Goal: Find contact information: Find contact information

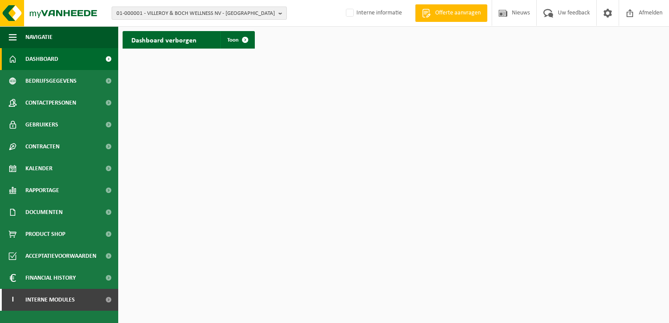
click at [282, 13] on b "button" at bounding box center [282, 13] width 8 height 12
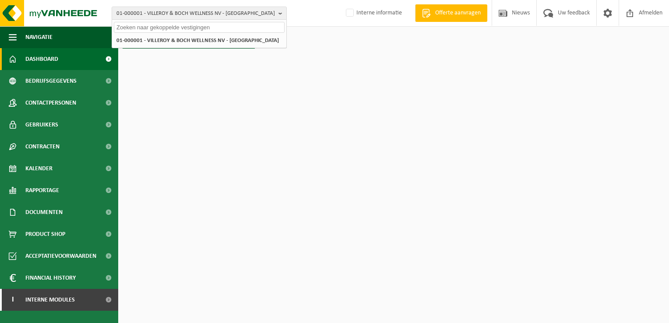
drag, startPoint x: 166, startPoint y: 26, endPoint x: 171, endPoint y: 25, distance: 4.8
click at [166, 26] on input "text" at bounding box center [199, 27] width 171 height 11
paste input "10-750413"
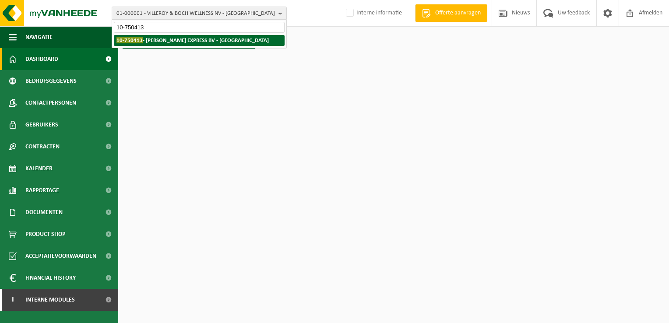
type input "10-750413"
click at [147, 39] on strong "10-750413 - [PERSON_NAME] EXPRESS BV - [GEOGRAPHIC_DATA]" at bounding box center [192, 40] width 152 height 7
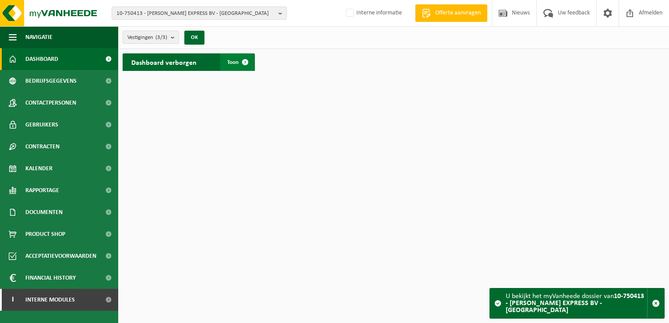
click at [242, 60] on span at bounding box center [245, 62] width 18 height 18
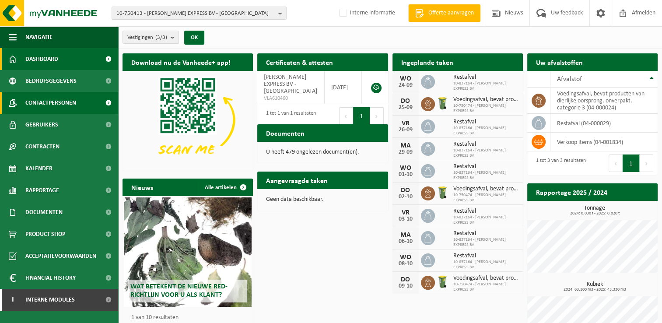
click at [95, 101] on link "Contactpersonen" at bounding box center [59, 103] width 118 height 22
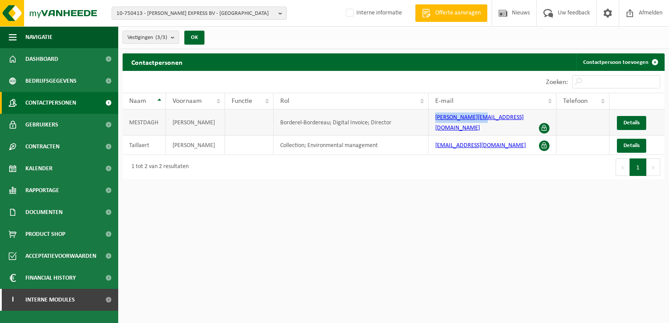
drag, startPoint x: 429, startPoint y: 123, endPoint x: 485, endPoint y: 125, distance: 55.6
click at [485, 125] on td "[PERSON_NAME][EMAIL_ADDRESS][DOMAIN_NAME]" at bounding box center [493, 122] width 128 height 26
copy link "[PERSON_NAME][EMAIL_ADDRESS][DOMAIN_NAME]"
